Goal: Find specific page/section: Find specific page/section

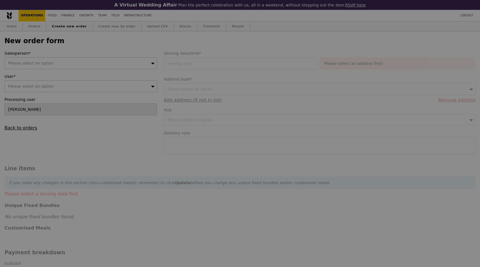
type input "Confirm"
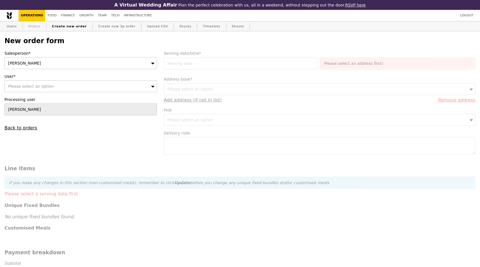
click at [36, 24] on link "Orders" at bounding box center [34, 26] width 17 height 10
select select "100"
